Goal: Information Seeking & Learning: Learn about a topic

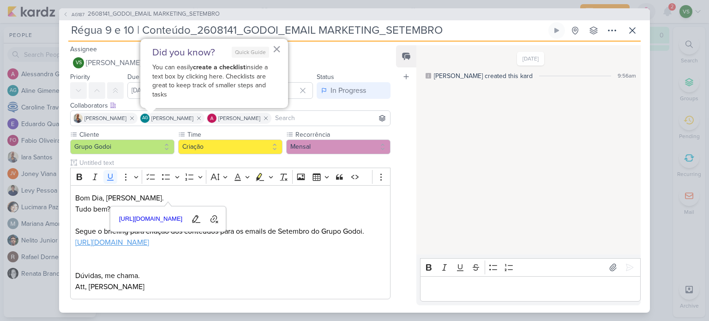
scroll to position [56, 0]
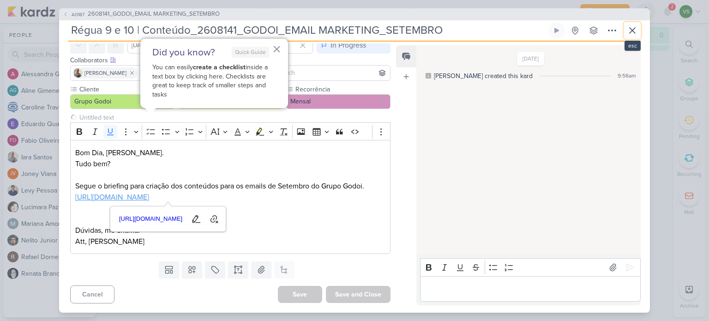
click at [634, 29] on icon at bounding box center [632, 31] width 6 height 6
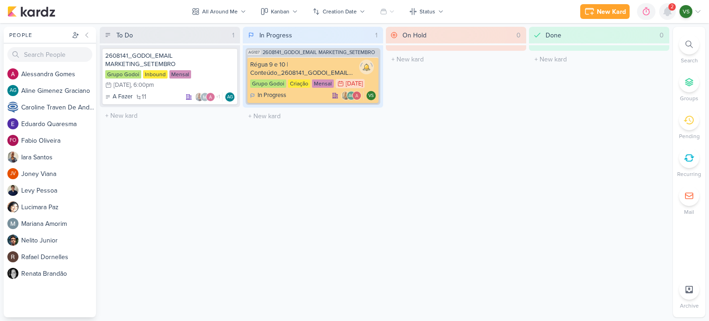
click at [663, 12] on icon at bounding box center [667, 11] width 11 height 11
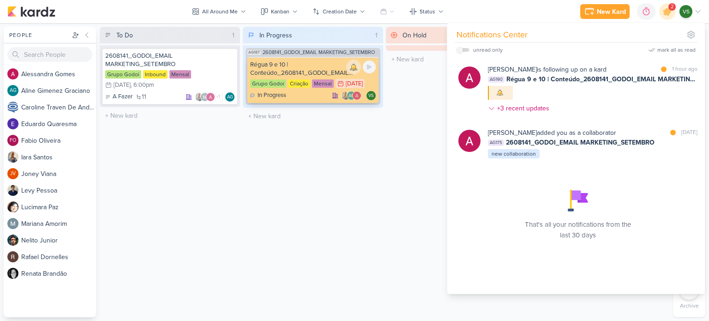
click at [309, 67] on div "Régua 9 e 10 | Conteúdo_2608141_GODOI_EMAIL MARKETING_SETEMBRO" at bounding box center [313, 68] width 126 height 17
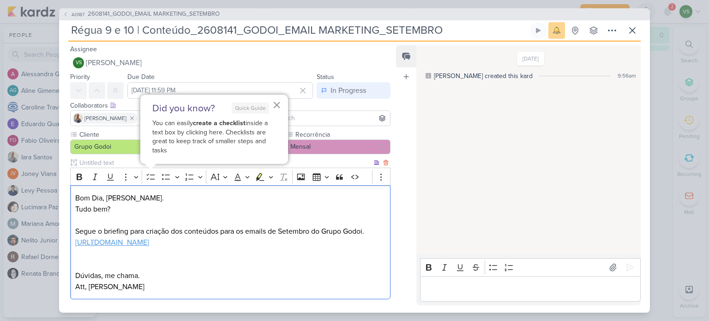
click at [337, 210] on p "Tudo bem? Segue o briefing para criação dos conteúdos para os emails de Setembr…" at bounding box center [230, 226] width 310 height 44
click at [347, 224] on p "Tudo bem? Segue o briefing para criação dos conteúdos para os emails de Setembr…" at bounding box center [230, 226] width 310 height 44
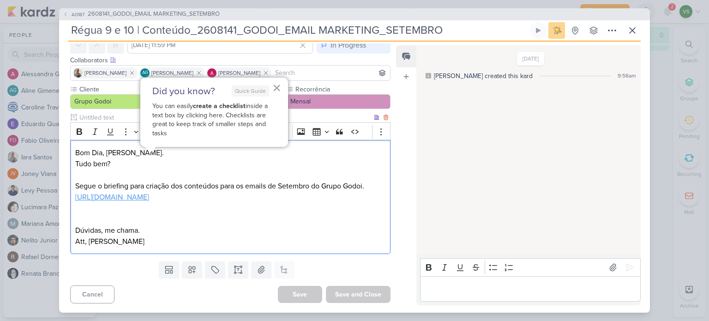
scroll to position [10, 0]
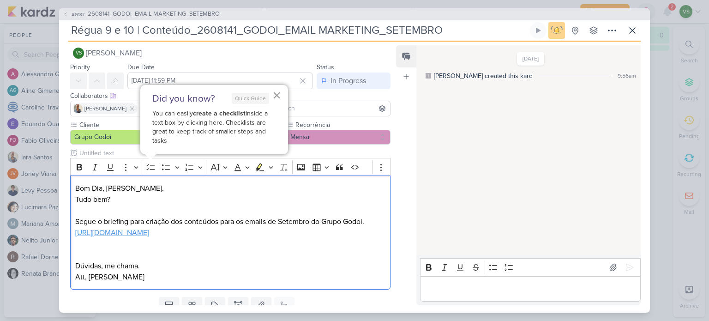
click at [279, 96] on button "×" at bounding box center [276, 95] width 9 height 15
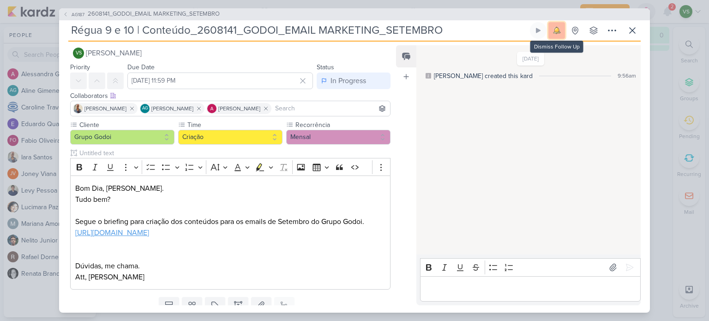
click at [560, 32] on img at bounding box center [556, 30] width 13 height 13
click at [635, 34] on icon at bounding box center [632, 30] width 11 height 11
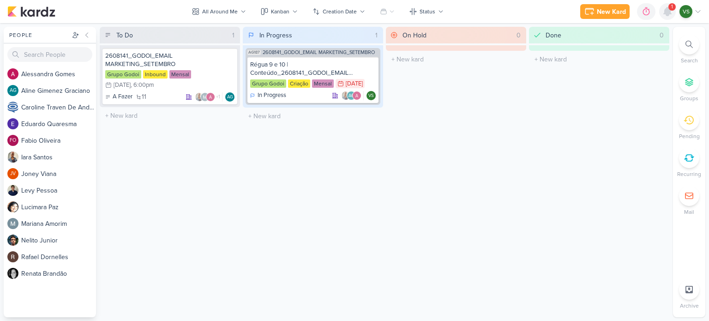
click at [663, 10] on icon at bounding box center [667, 11] width 11 height 11
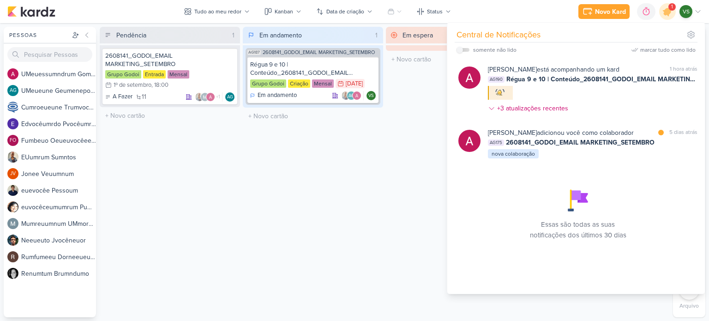
click at [402, 194] on div "Em espera 0 The kard title must be shorter than 100 characters" at bounding box center [456, 172] width 140 height 290
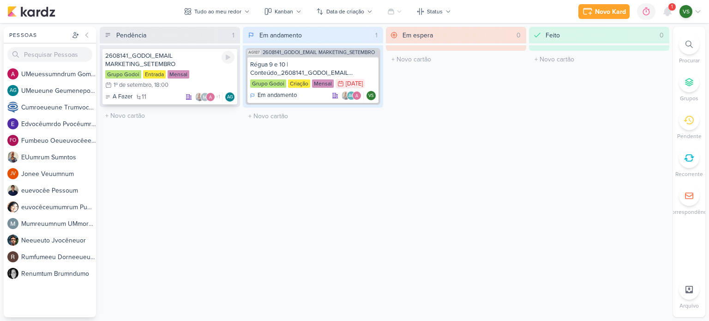
click at [213, 72] on div "Grupo Godoi Entrada Mensal 9/1 [DATE] 18:00" at bounding box center [169, 80] width 129 height 20
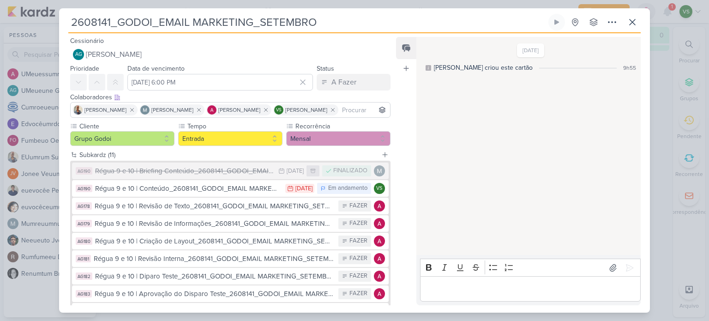
scroll to position [46, 0]
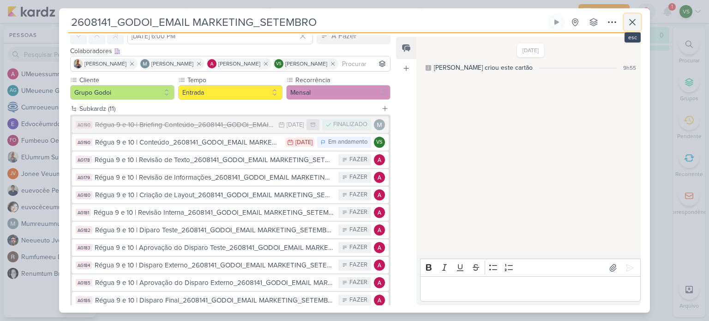
click at [634, 22] on icon at bounding box center [632, 22] width 11 height 11
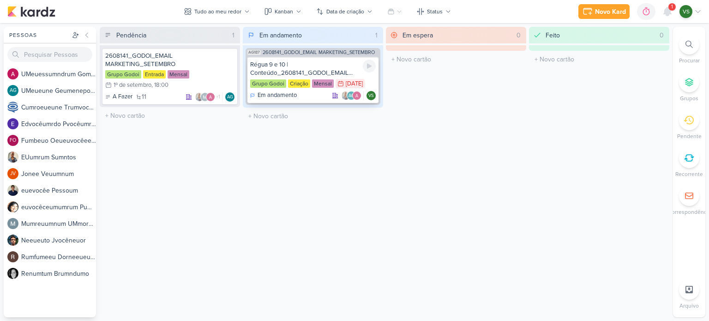
click at [334, 62] on div "Régua 9 e 10 | Conteúdo_2608141_GODOI_EMAIL MARKETING_SETEMBRO" at bounding box center [313, 68] width 126 height 17
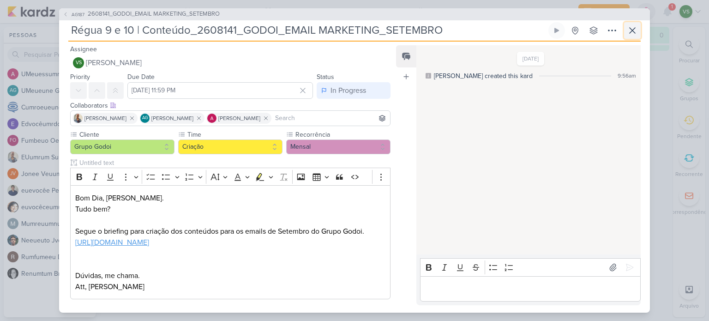
click at [634, 25] on icon at bounding box center [632, 30] width 11 height 11
